Goal: Task Accomplishment & Management: Use online tool/utility

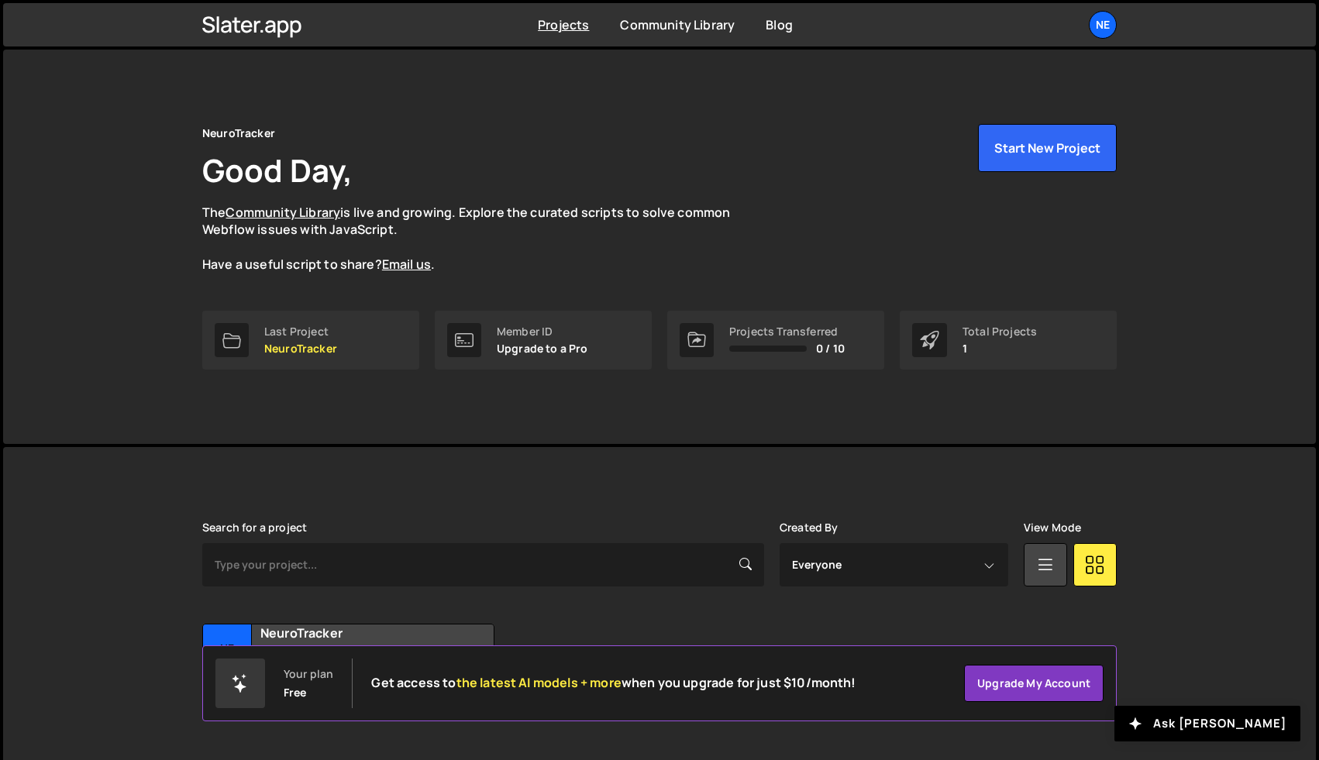
scroll to position [37, 0]
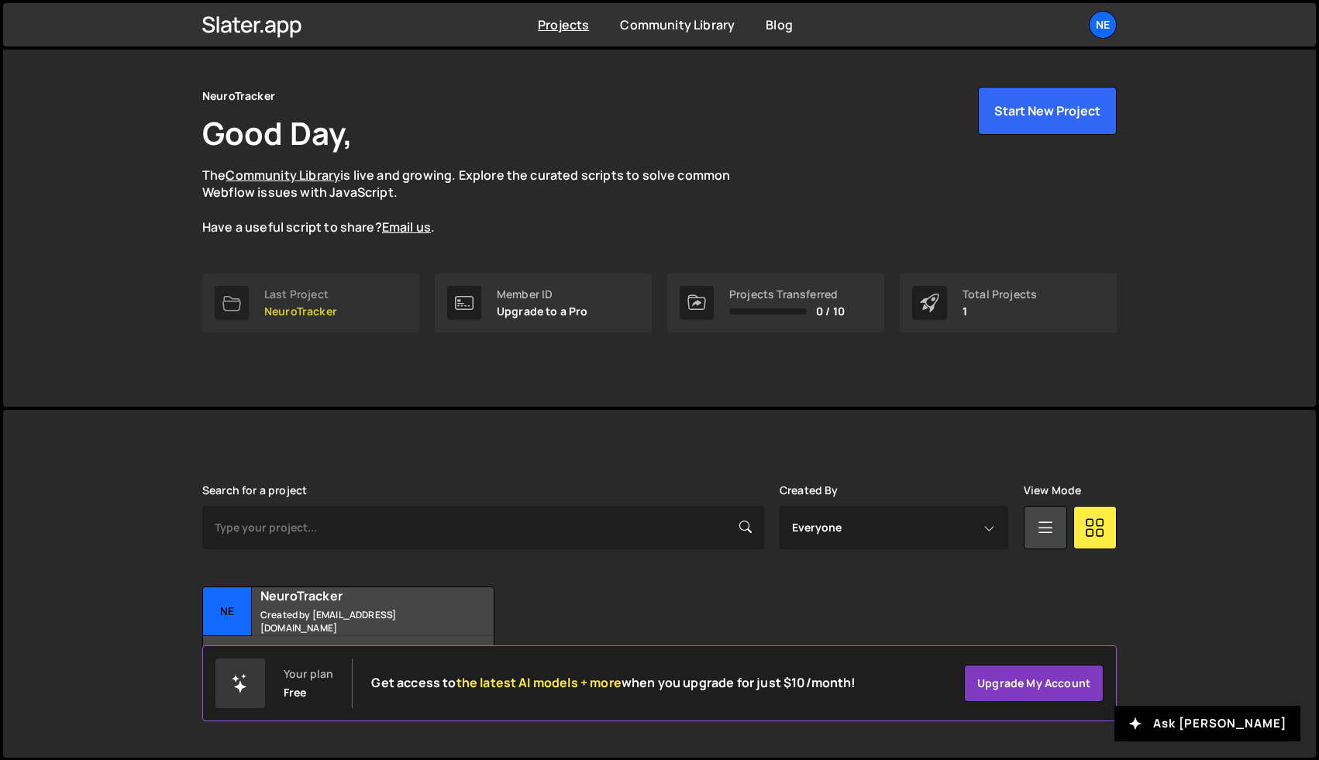
click at [317, 295] on div "Last Project" at bounding box center [300, 294] width 73 height 12
click at [312, 618] on small "Created by [EMAIL_ADDRESS][DOMAIN_NAME]" at bounding box center [353, 622] width 187 height 26
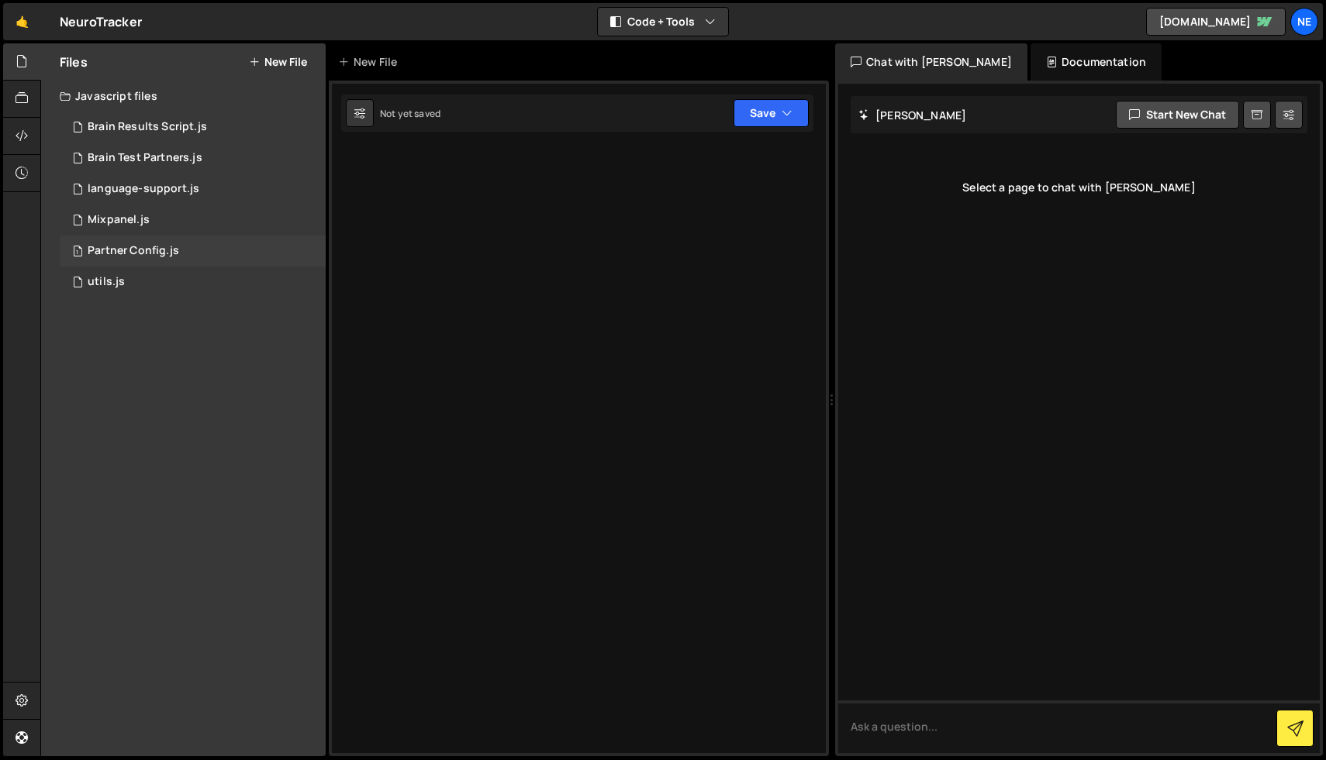
click at [111, 248] on div "Partner Config.js" at bounding box center [133, 251] width 91 height 14
click at [26, 724] on link at bounding box center [22, 738] width 38 height 37
click at [622, 116] on icon at bounding box center [623, 113] width 9 height 13
click at [209, 223] on div "1 Mixpanel.js 0" at bounding box center [193, 220] width 266 height 31
click at [24, 91] on icon at bounding box center [22, 98] width 12 height 17
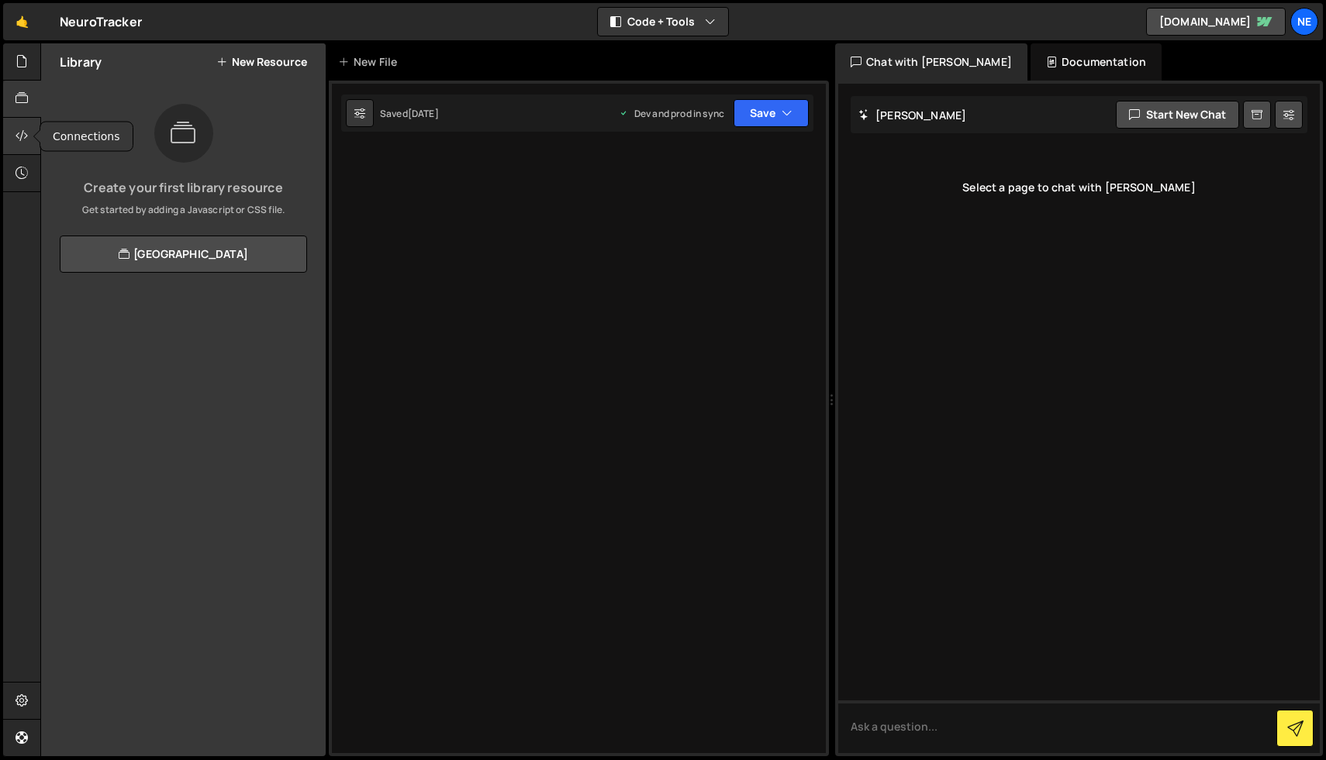
click at [23, 121] on div at bounding box center [22, 136] width 38 height 37
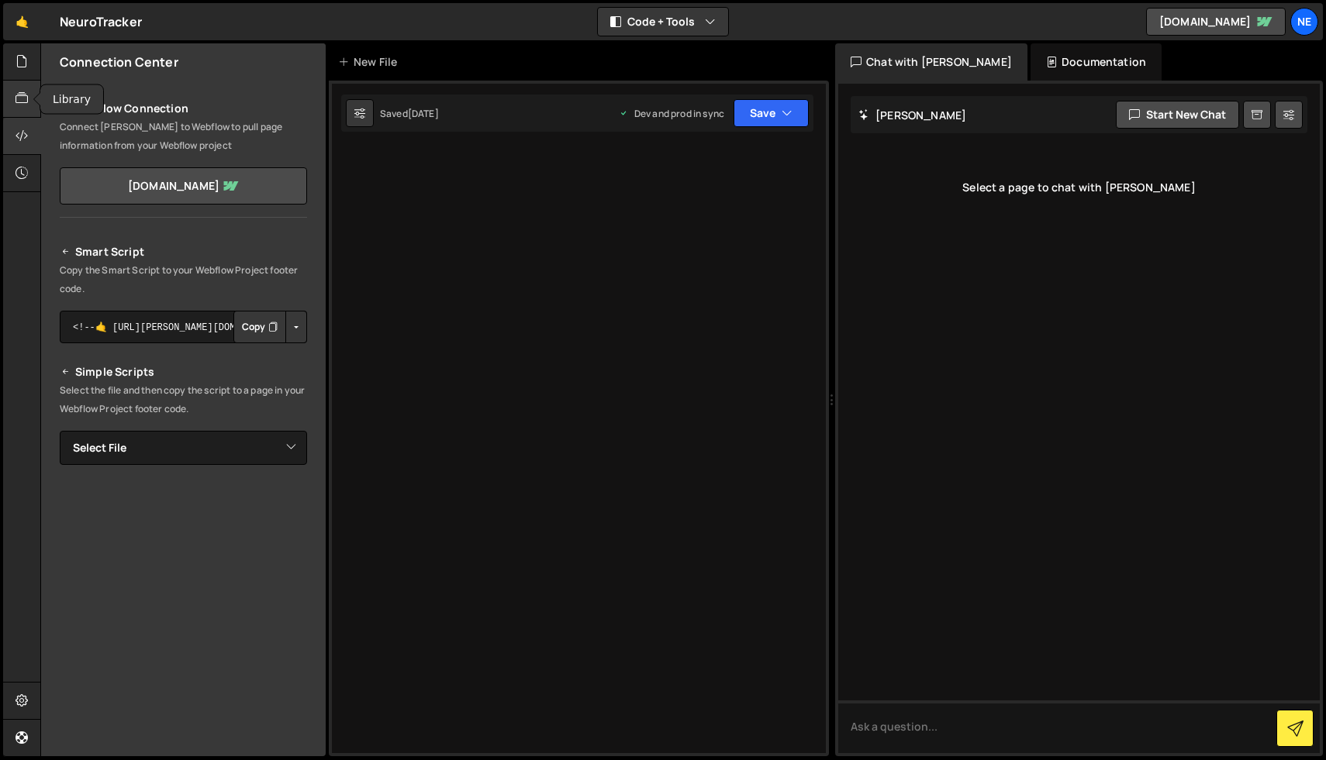
click at [28, 96] on icon at bounding box center [22, 98] width 12 height 17
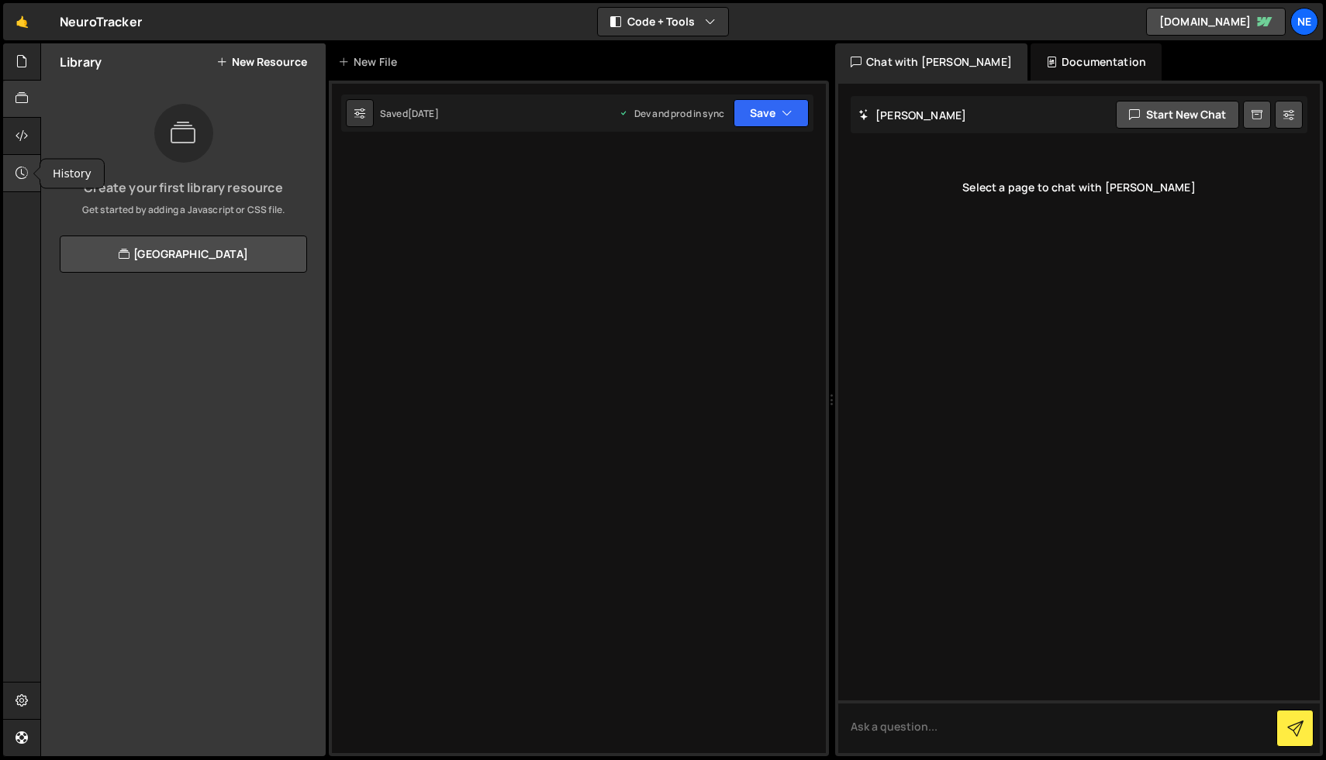
click at [19, 166] on icon at bounding box center [22, 172] width 12 height 17
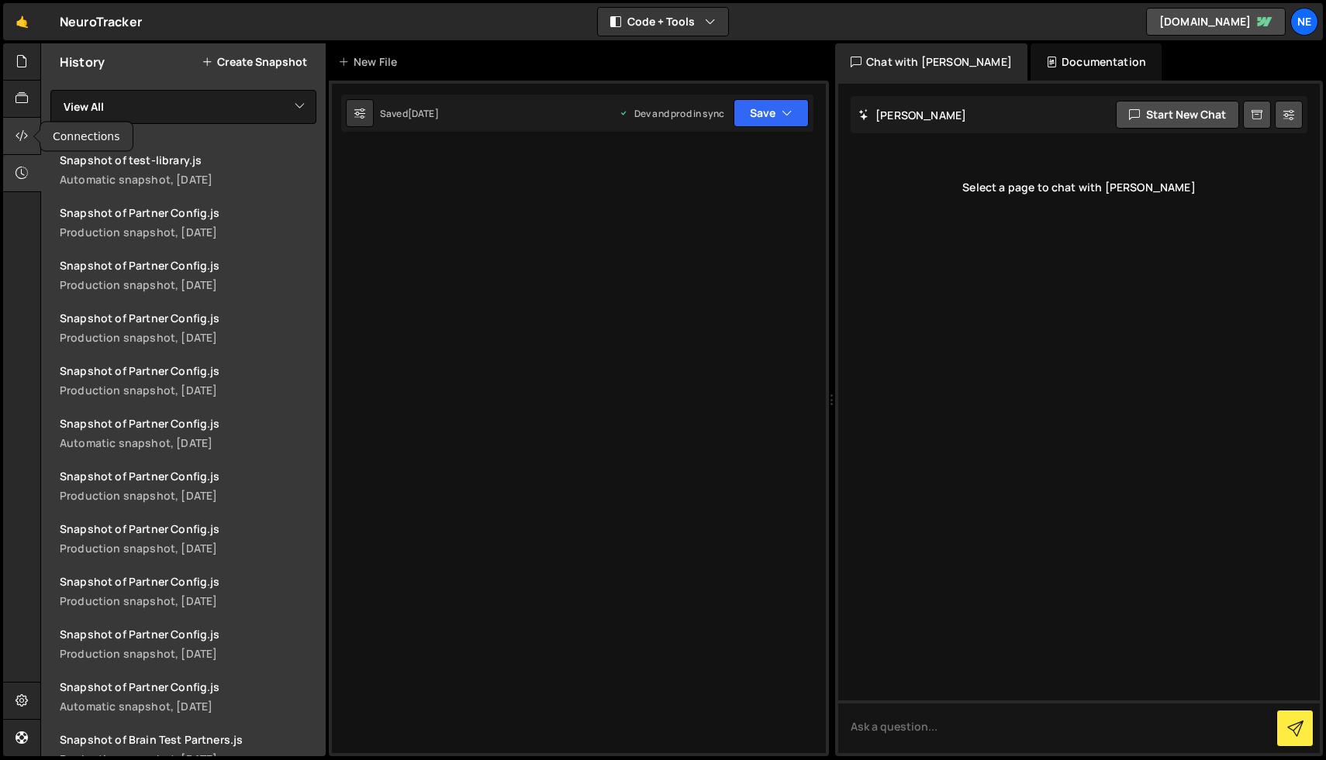
click at [18, 145] on div at bounding box center [22, 136] width 38 height 37
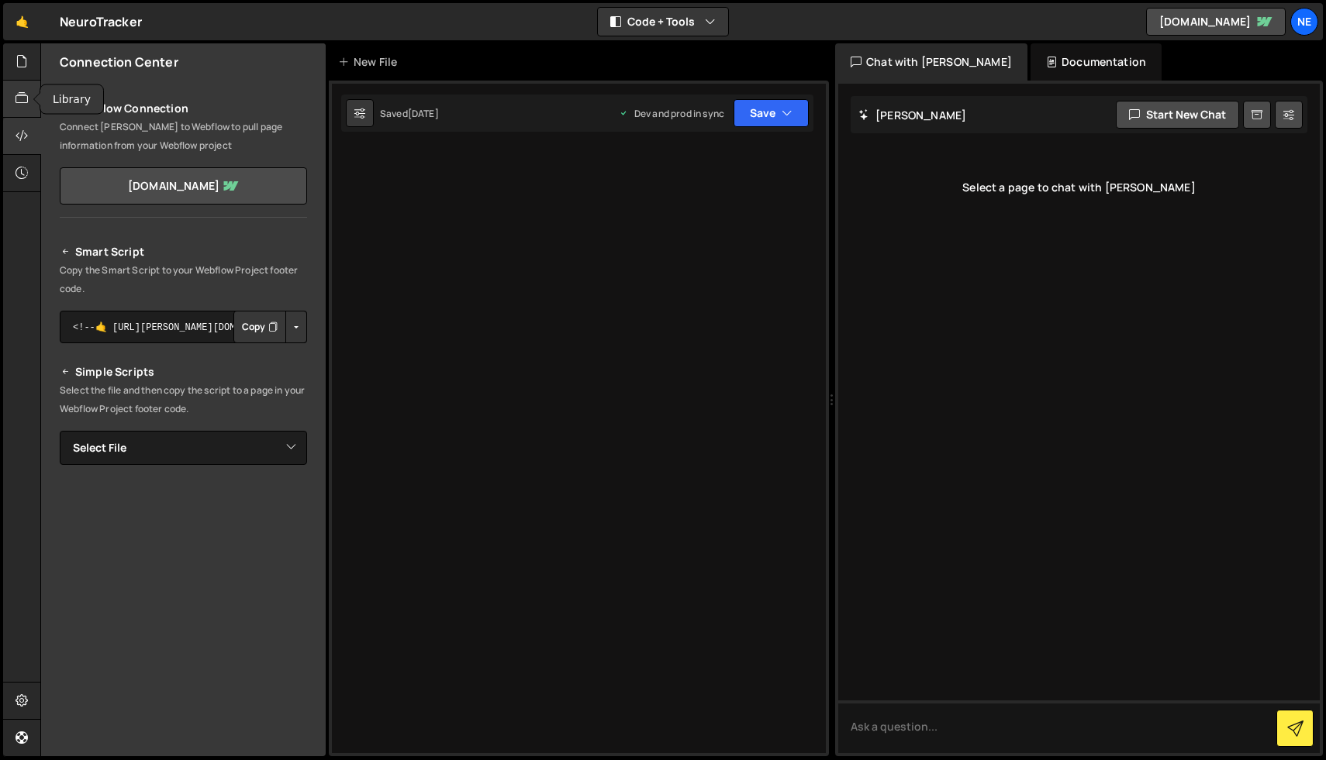
click at [21, 105] on icon at bounding box center [22, 98] width 12 height 17
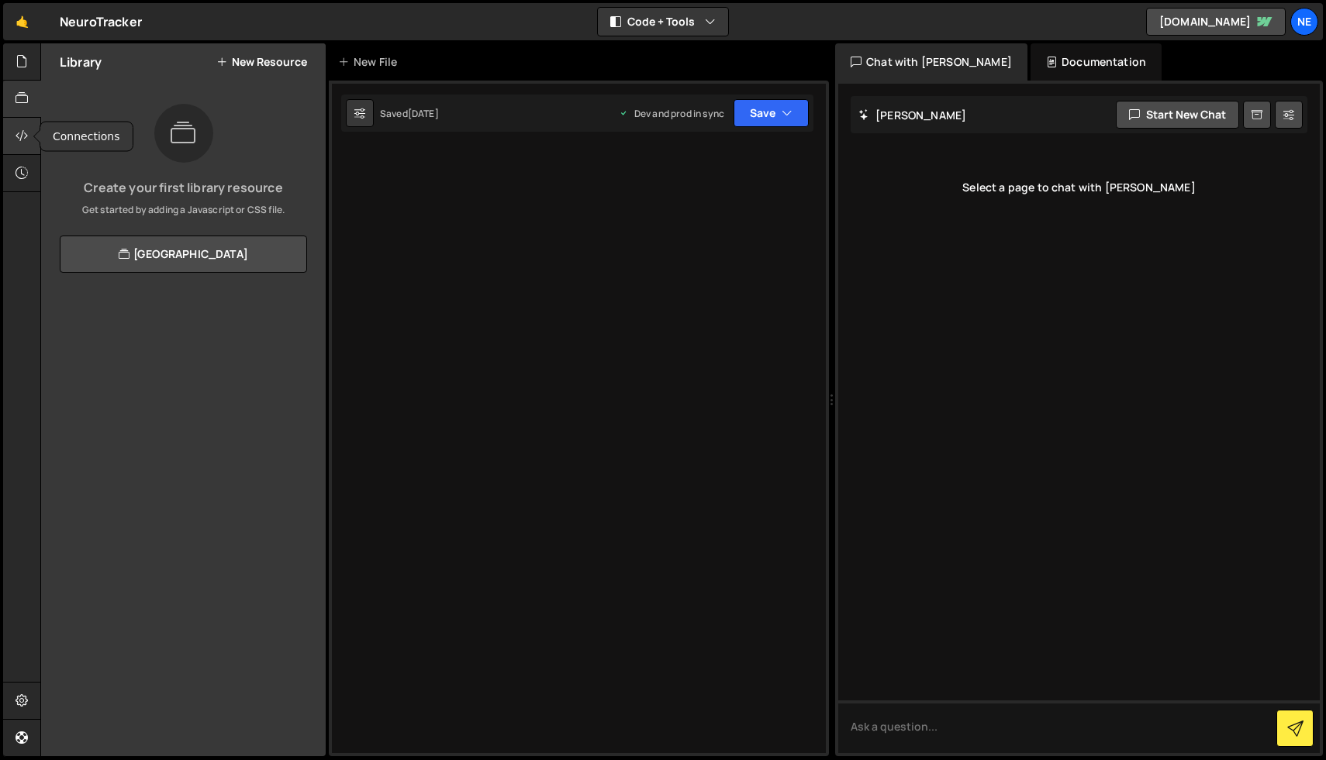
click at [22, 129] on icon at bounding box center [22, 135] width 12 height 17
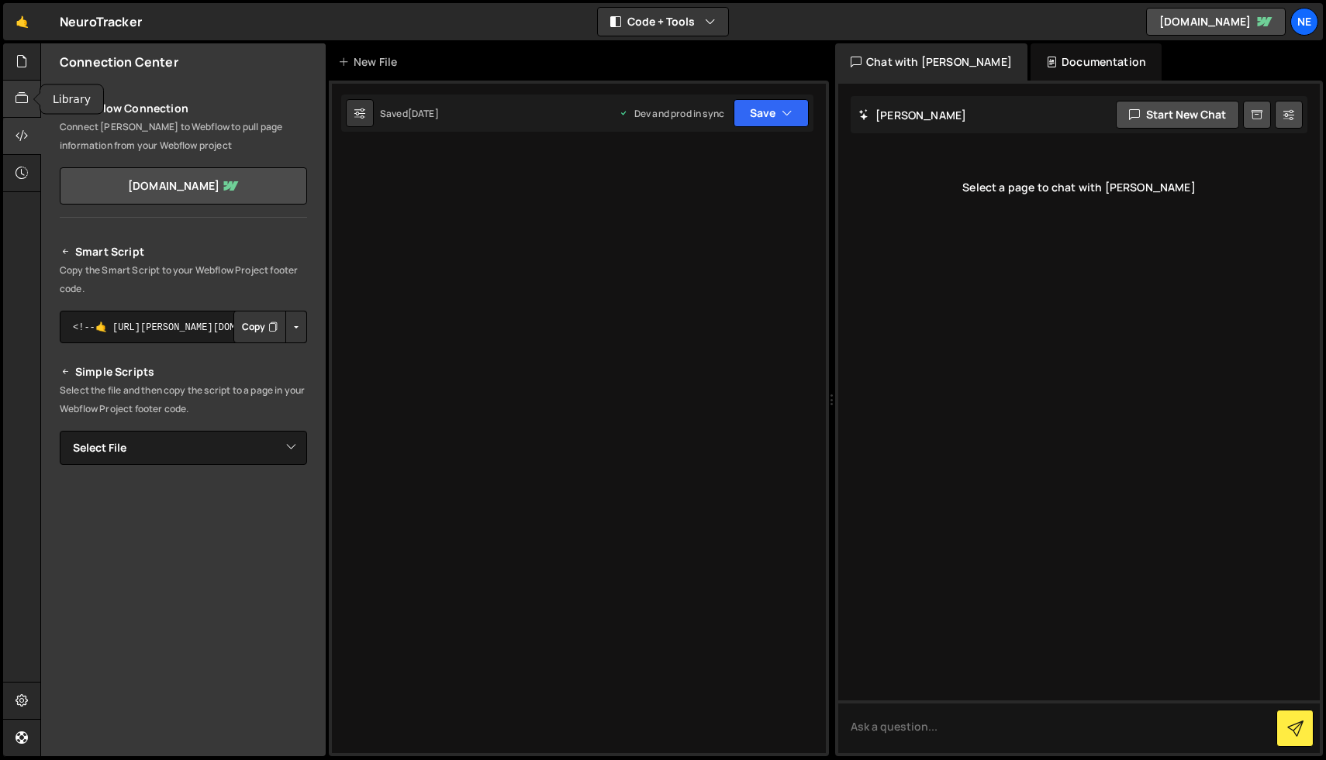
click at [22, 91] on icon at bounding box center [22, 98] width 12 height 17
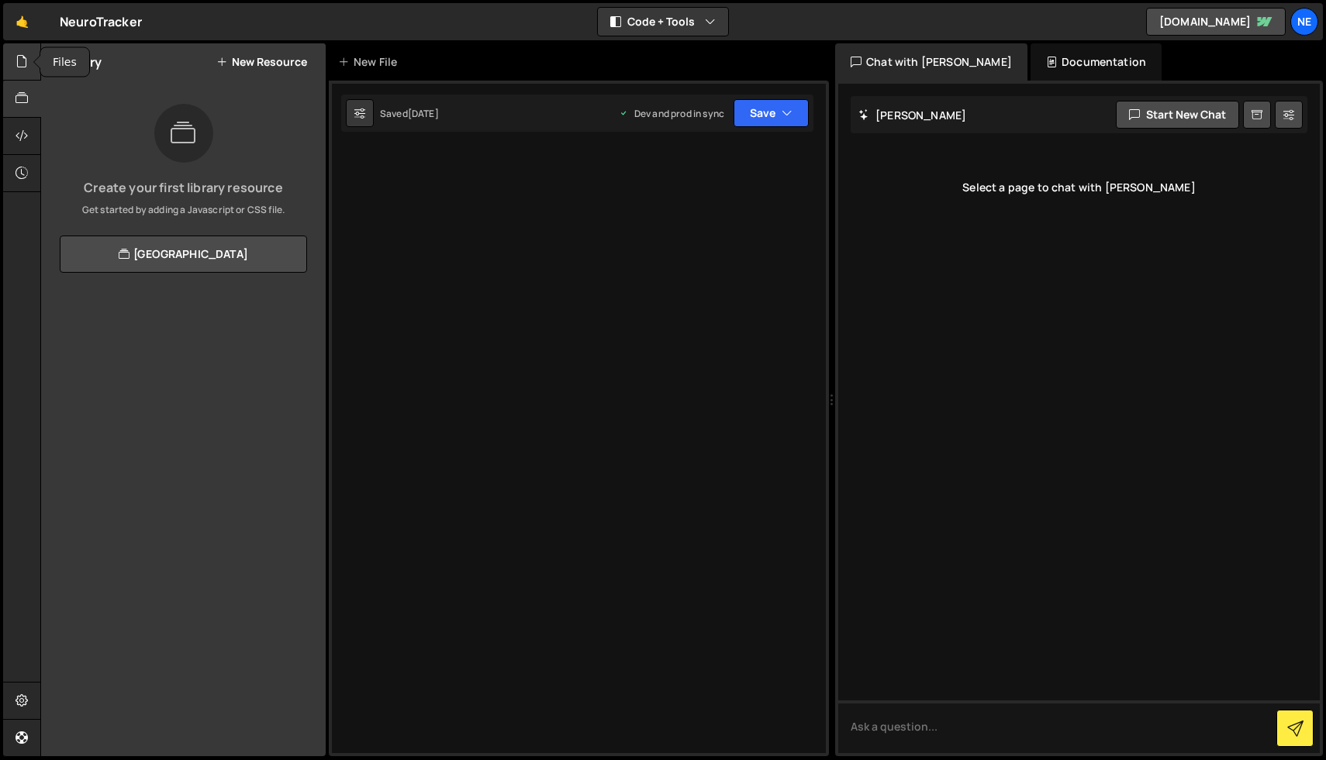
click at [22, 64] on icon at bounding box center [22, 61] width 12 height 17
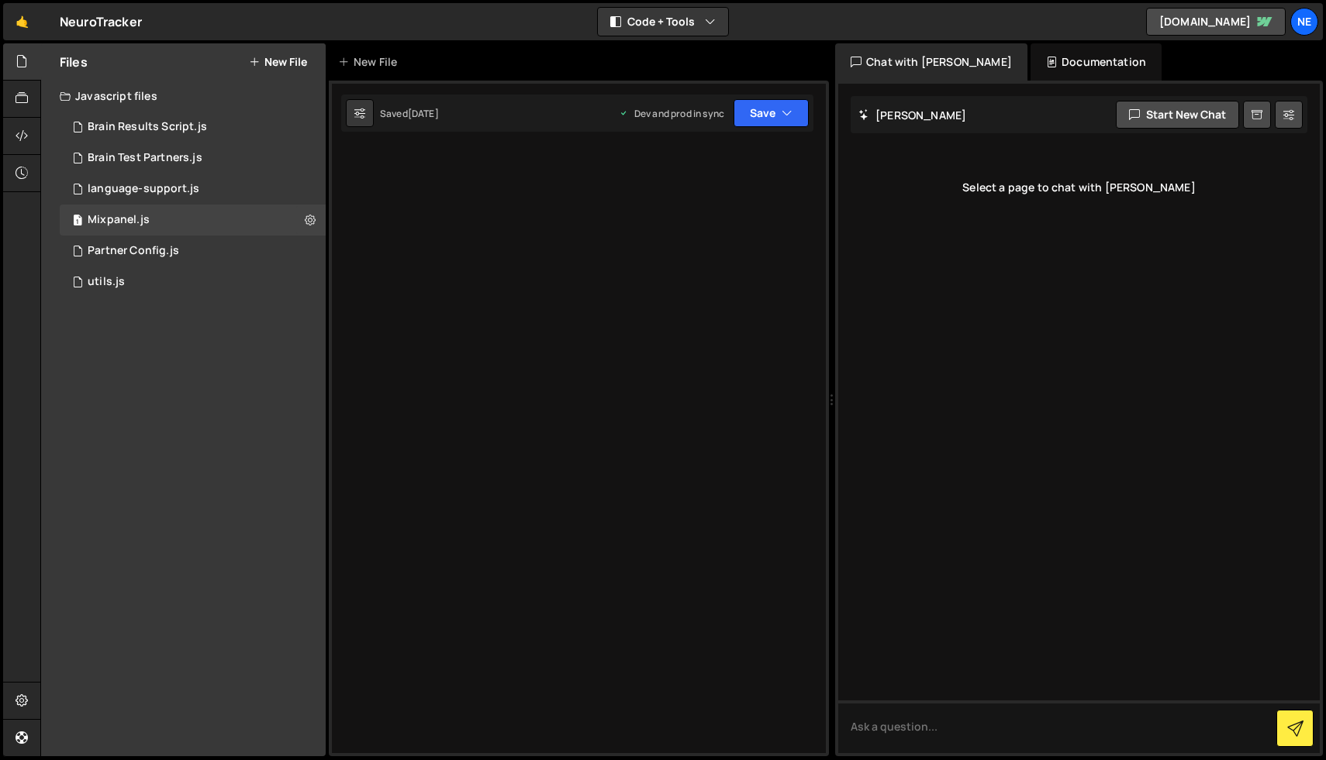
click at [450, 222] on div at bounding box center [579, 419] width 500 height 676
click at [168, 201] on div "1 language-support.js 0" at bounding box center [193, 189] width 266 height 31
click at [178, 166] on div "2 Brain Test Partners.js 0" at bounding box center [193, 158] width 266 height 31
